Goal: Task Accomplishment & Management: Manage account settings

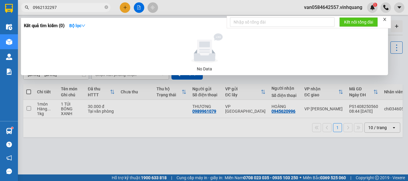
click at [385, 20] on icon "close" at bounding box center [384, 19] width 3 height 3
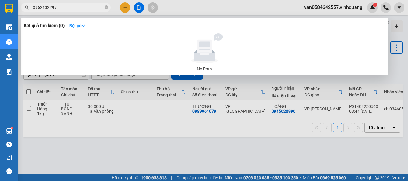
click at [354, 9] on div at bounding box center [204, 90] width 408 height 181
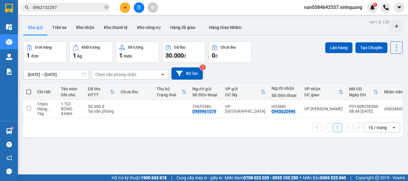
click at [350, 8] on span "van0584642557.vinhquang" at bounding box center [333, 7] width 68 height 7
click at [336, 23] on li "Đăng xuất" at bounding box center [333, 19] width 68 height 10
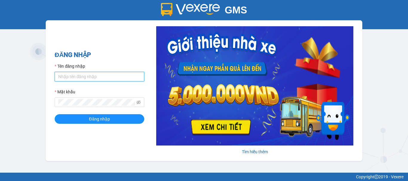
click at [85, 79] on input "Tên đăng nhập" at bounding box center [100, 77] width 90 height 10
drag, startPoint x: 90, startPoint y: 76, endPoint x: 47, endPoint y: 76, distance: 42.4
click at [48, 76] on div "ĐĂNG NHẬP Tên đăng nhập qnhu0962547335.vinhquang Mật khẩu Đăng nhập [PERSON_NAM…" at bounding box center [204, 90] width 317 height 141
type input "qanh0815457689.vinhquang"
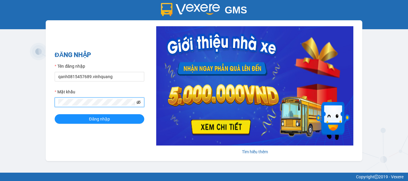
click at [140, 102] on icon "eye-invisible" at bounding box center [138, 102] width 4 height 4
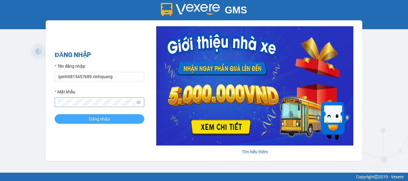
click at [119, 120] on button "Đăng nhập" at bounding box center [100, 119] width 90 height 10
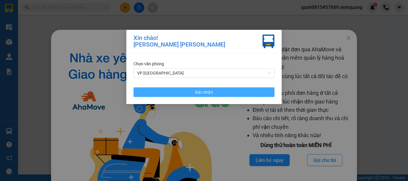
click at [242, 91] on button "Xác nhận" at bounding box center [203, 92] width 141 height 10
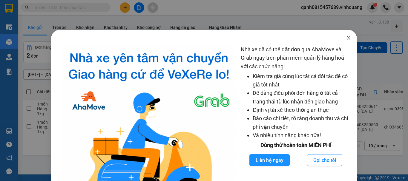
click at [346, 40] on icon "close" at bounding box center [348, 38] width 5 height 5
